Goal: Register for event/course

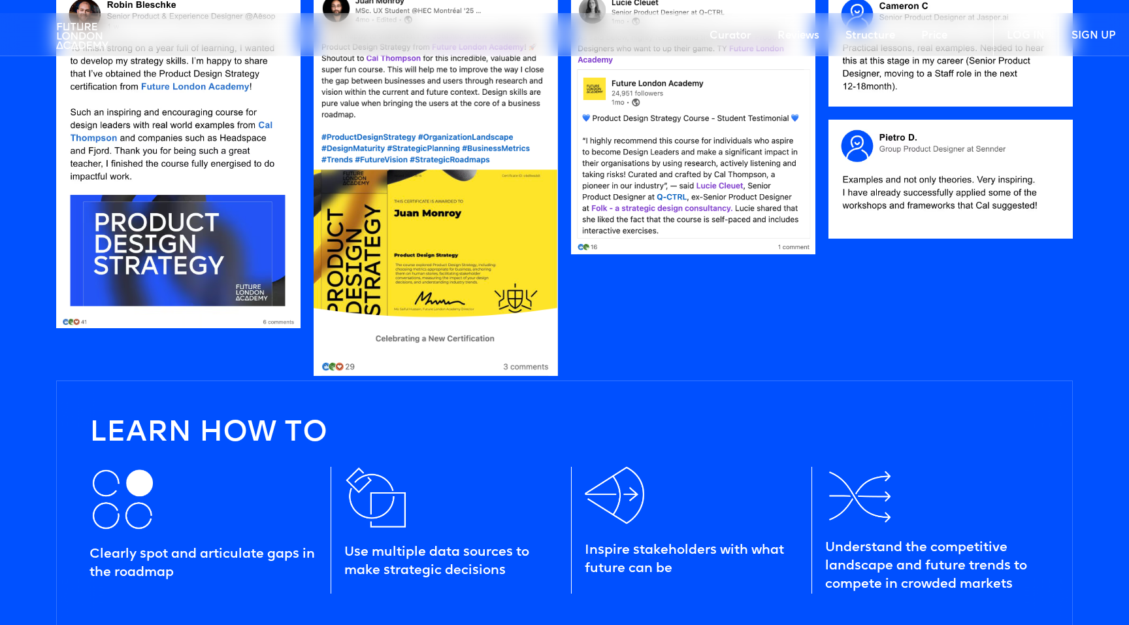
scroll to position [1339, 0]
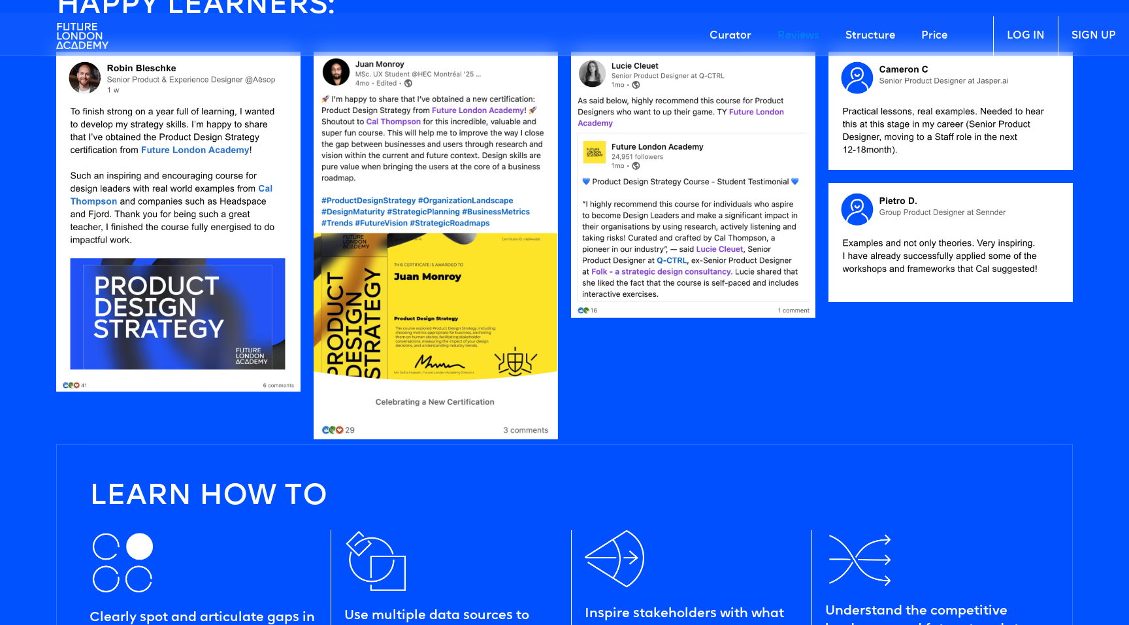
click at [929, 33] on link "Price" at bounding box center [935, 35] width 52 height 39
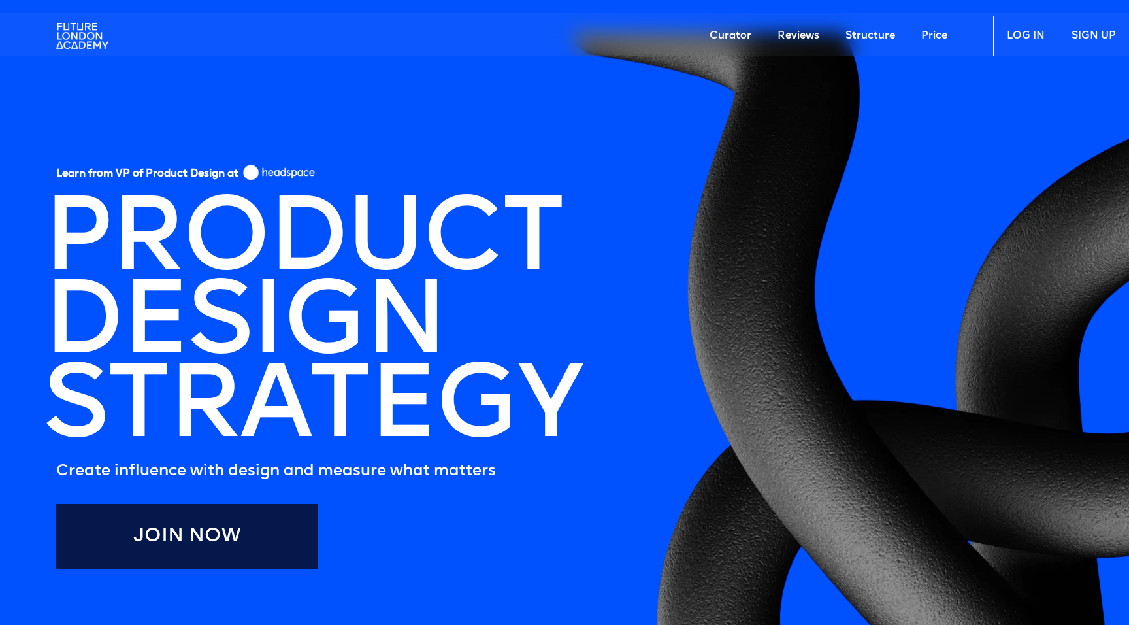
click at [48, 335] on h1 "PRODUCT DESIGN STRATEGY" at bounding box center [312, 326] width 539 height 251
click at [81, 36] on img at bounding box center [82, 35] width 52 height 39
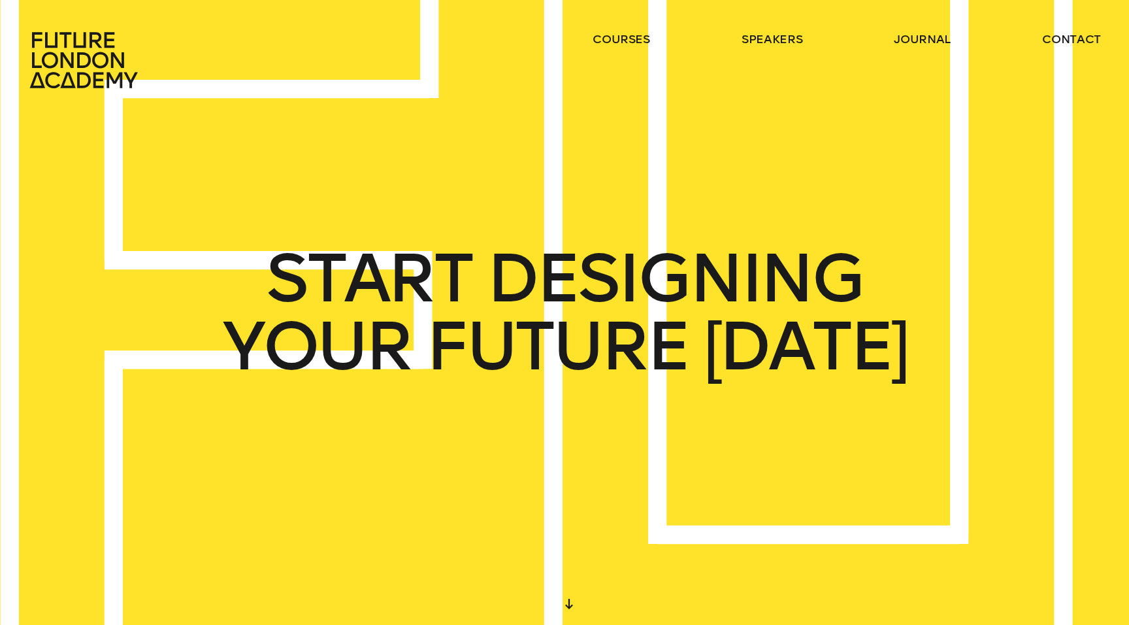
click at [631, 30] on header "courses speakers journal contact" at bounding box center [564, 44] width 1129 height 89
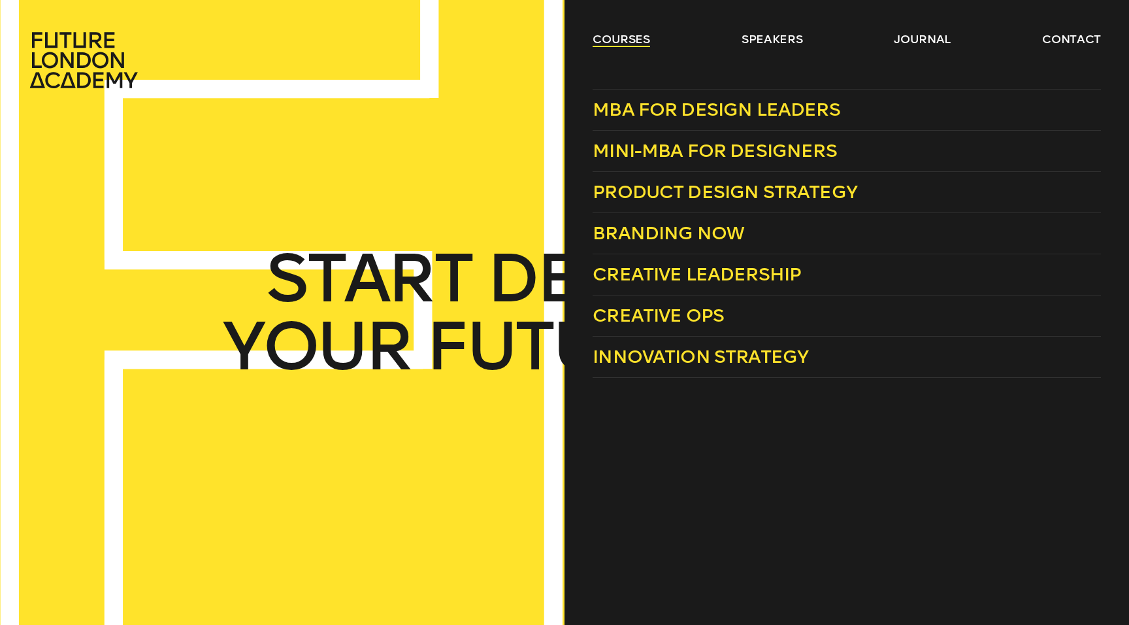
click at [629, 40] on link "courses" at bounding box center [622, 39] width 58 height 16
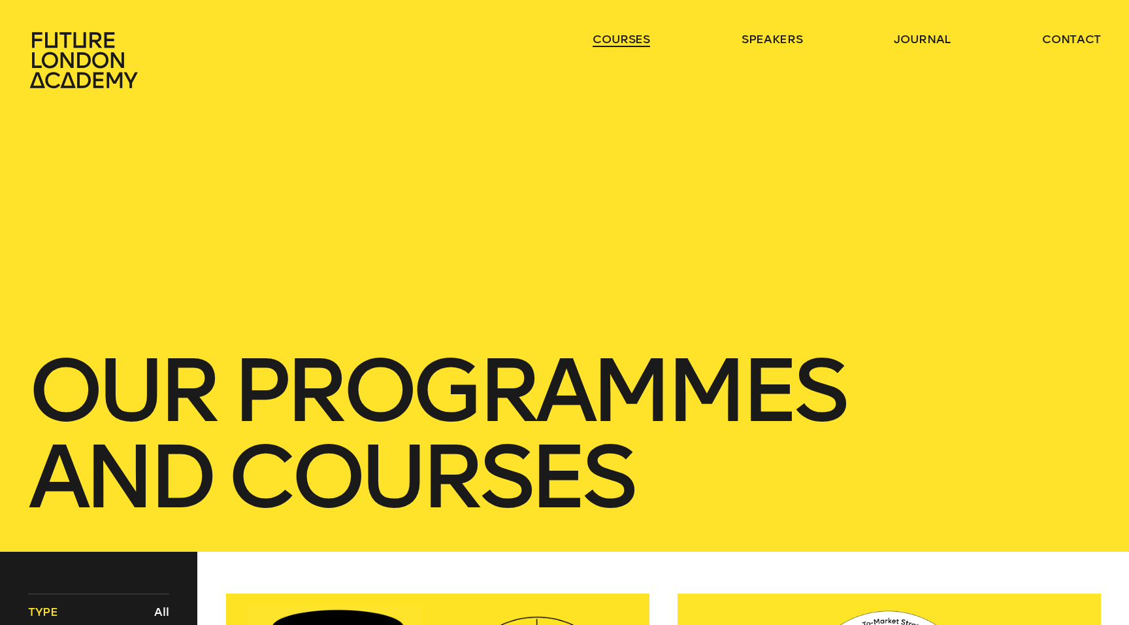
click at [629, 40] on link "courses" at bounding box center [622, 39] width 58 height 16
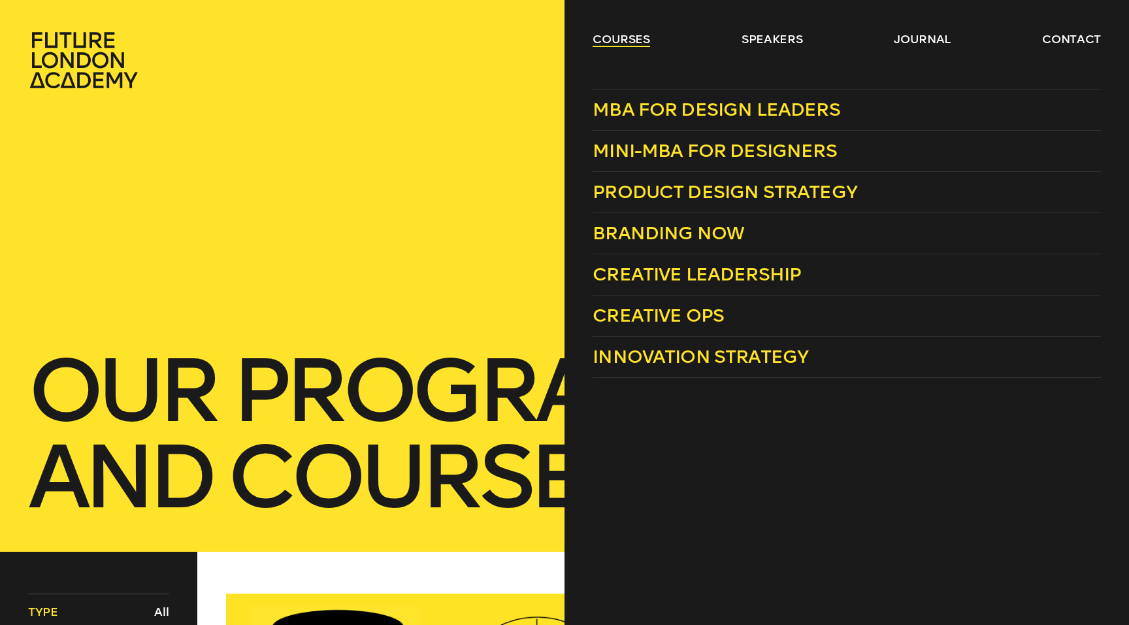
click at [622, 33] on link "courses" at bounding box center [622, 39] width 58 height 16
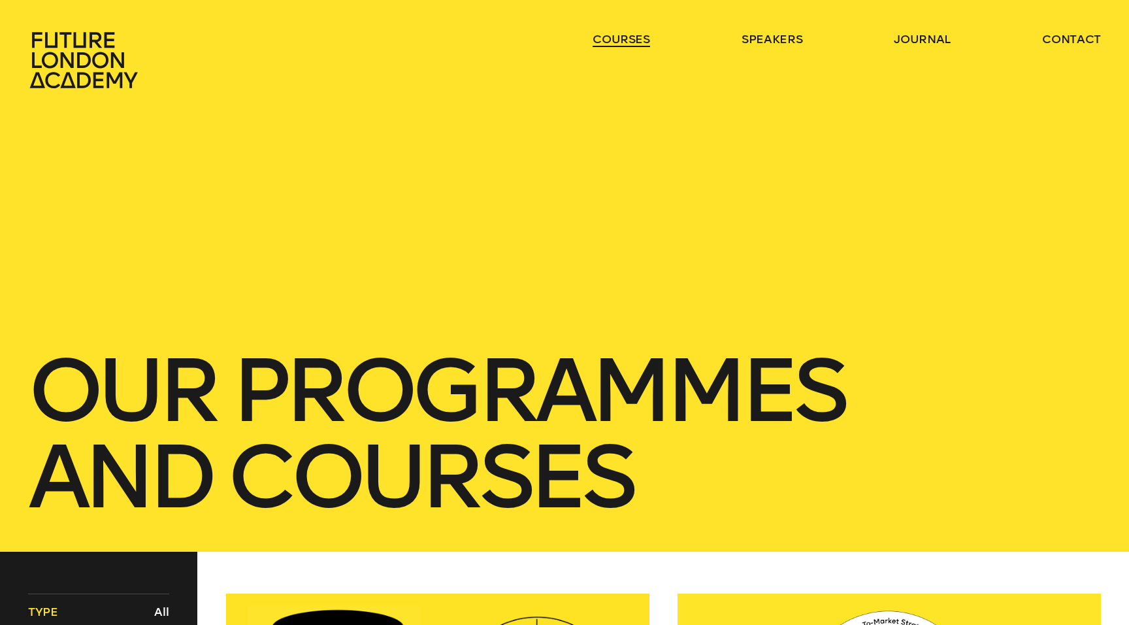
click at [622, 33] on link "courses" at bounding box center [622, 39] width 58 height 16
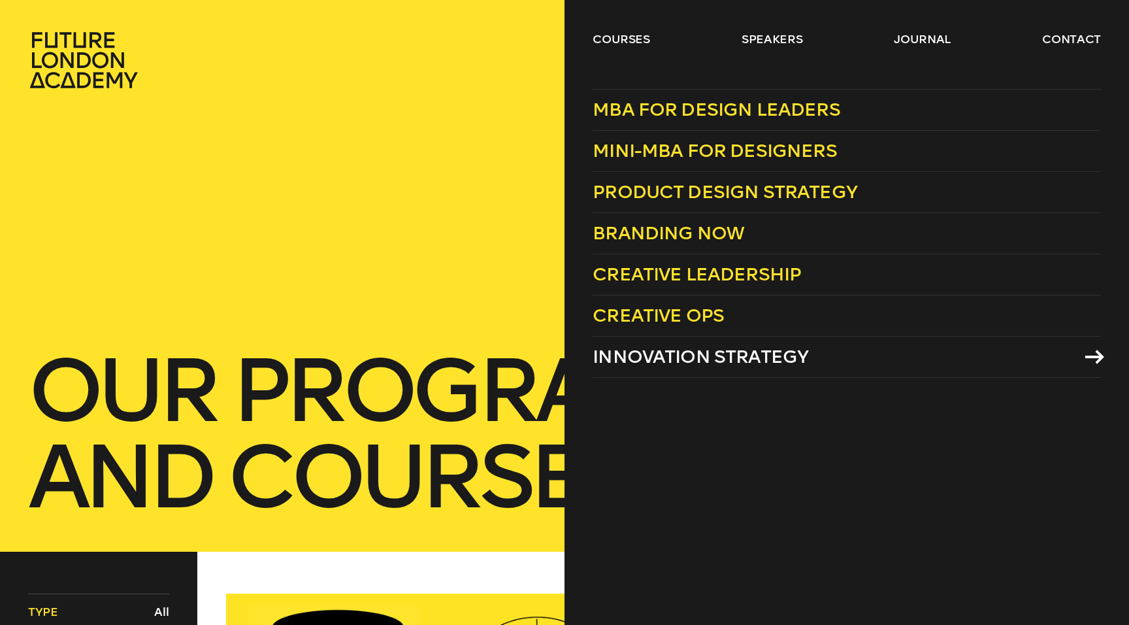
click at [706, 352] on span "Innovation Strategy" at bounding box center [701, 357] width 216 height 22
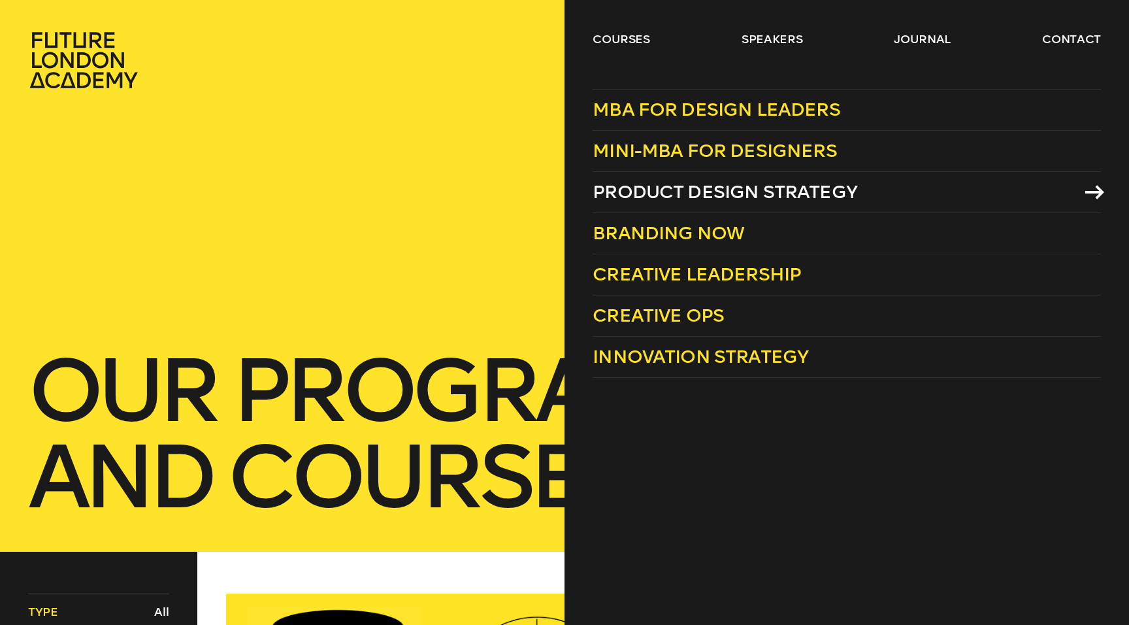
click at [684, 193] on span "Product Design Strategy" at bounding box center [725, 192] width 265 height 22
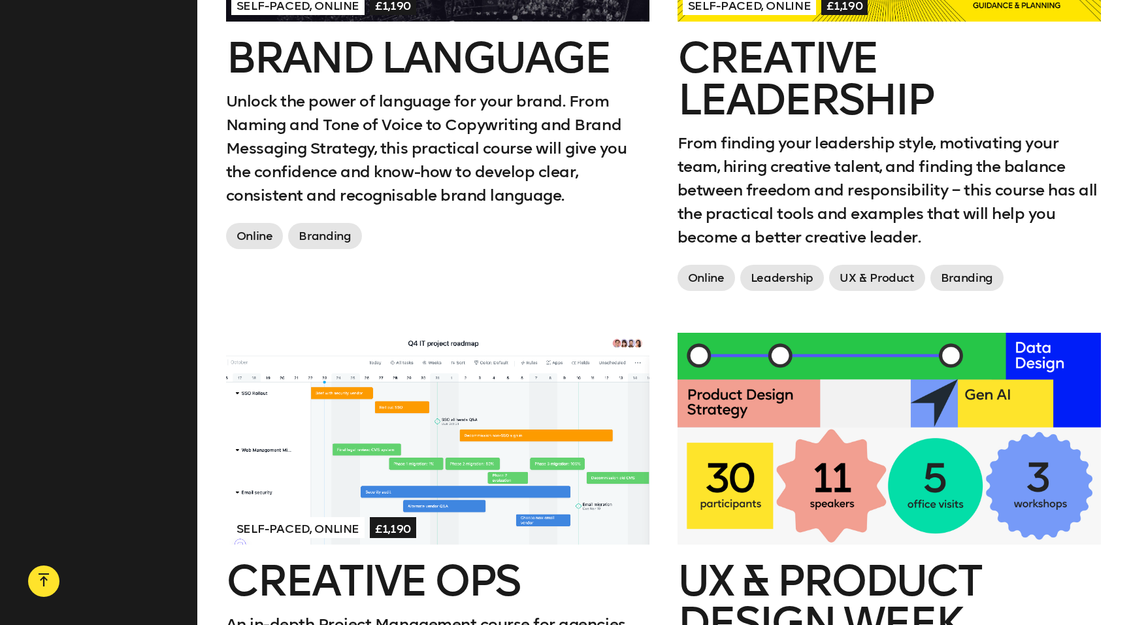
scroll to position [1658, 0]
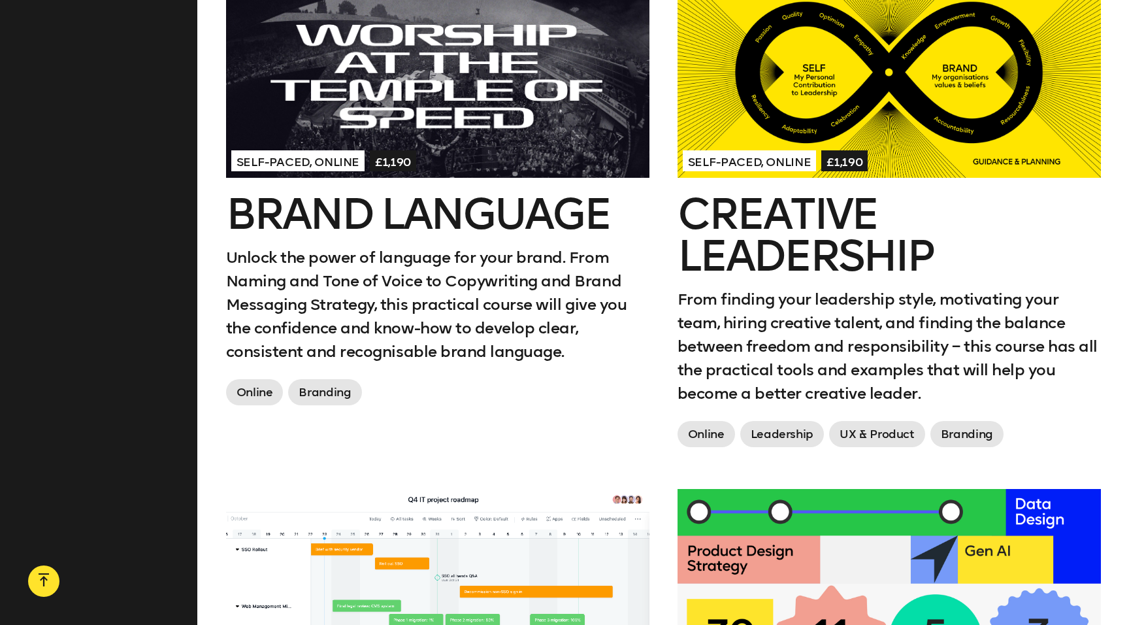
click at [843, 153] on span "£1,190" at bounding box center [845, 160] width 46 height 21
